Goal: Transaction & Acquisition: Purchase product/service

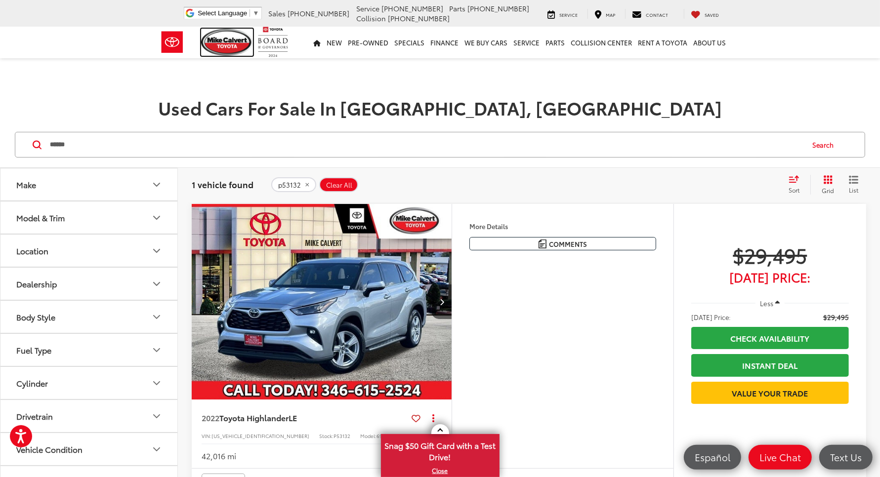
click at [201, 29] on img at bounding box center [227, 42] width 52 height 27
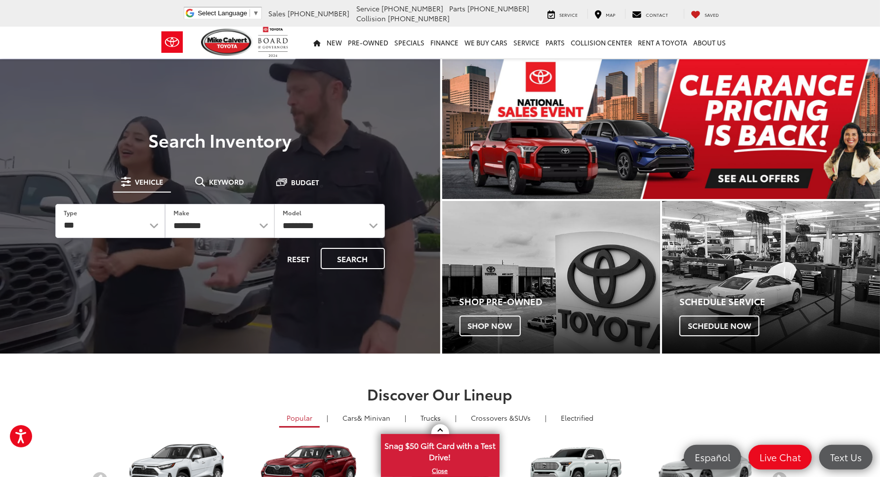
click at [165, 204] on select "**********" at bounding box center [219, 220] width 109 height 33
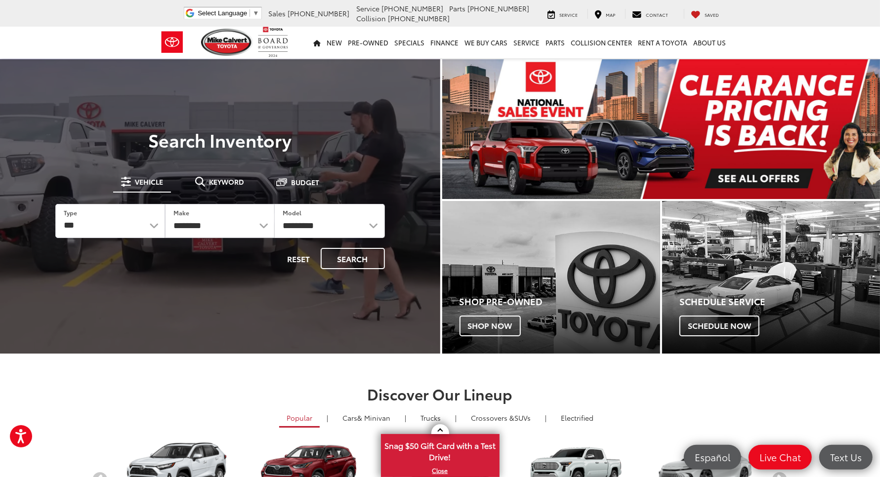
select select "*****"
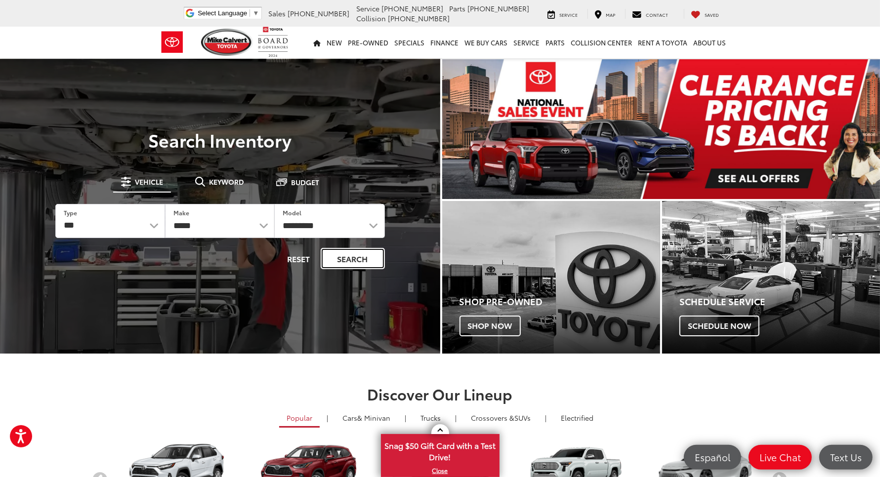
click at [344, 248] on button "Search" at bounding box center [353, 258] width 64 height 21
